Goal: Transaction & Acquisition: Purchase product/service

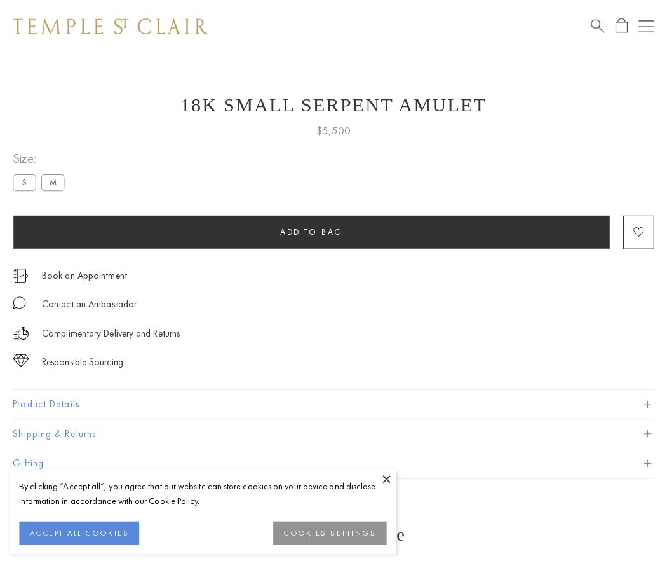
scroll to position [11, 0]
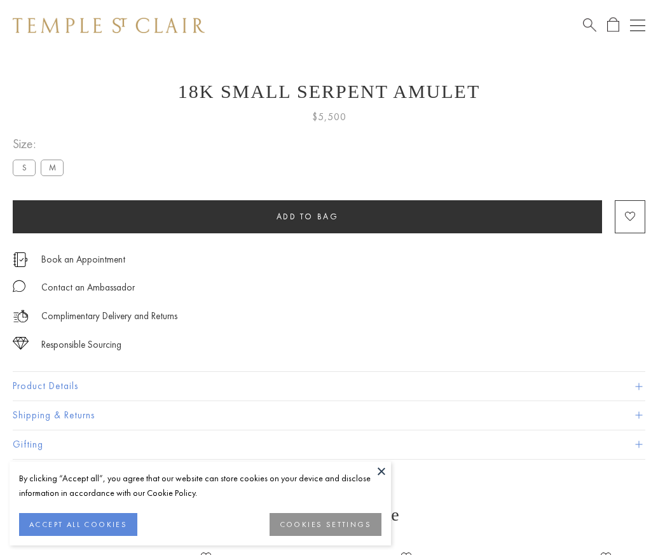
click at [307, 216] on span "Add to bag" at bounding box center [308, 216] width 62 height 11
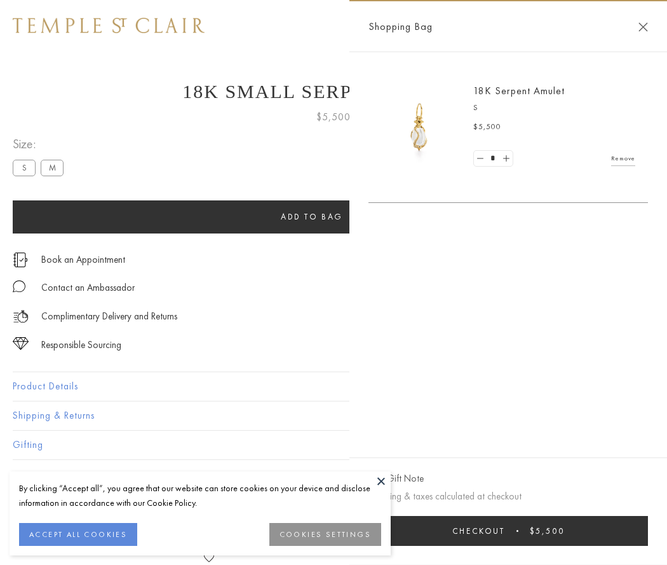
click at [509, 530] on button "Checkout $5,500" at bounding box center [509, 531] width 280 height 30
